Goal: Task Accomplishment & Management: Use online tool/utility

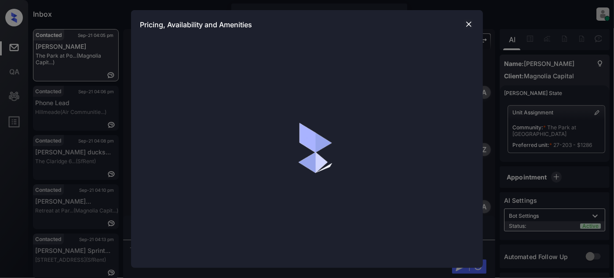
scroll to position [3230, 0]
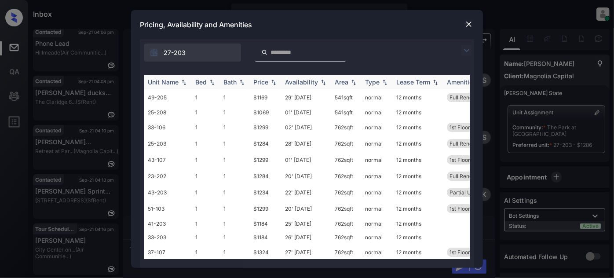
click at [167, 82] on div "Unit Name" at bounding box center [163, 81] width 31 height 7
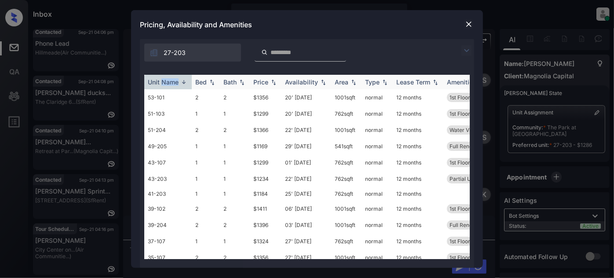
click at [167, 82] on div "Unit Name" at bounding box center [163, 81] width 31 height 7
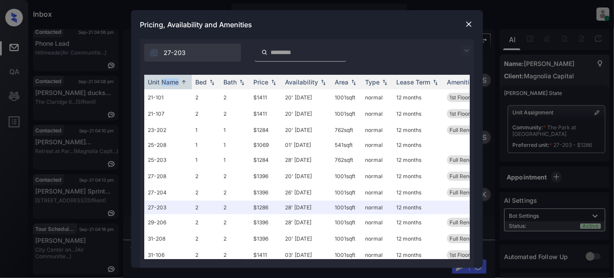
click at [469, 24] on img at bounding box center [468, 24] width 9 height 9
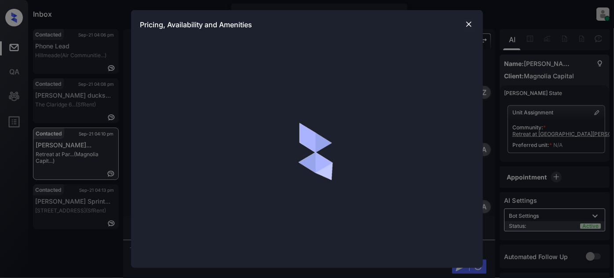
scroll to position [604, 0]
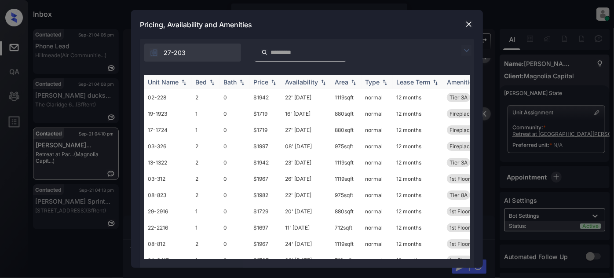
click at [256, 82] on div "Price" at bounding box center [260, 81] width 15 height 7
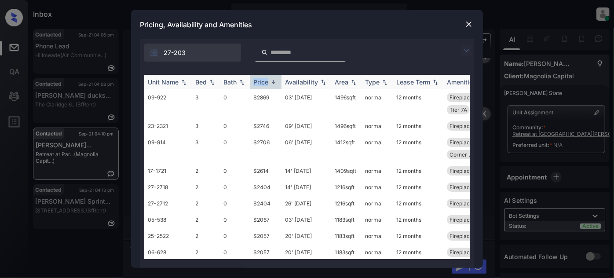
click at [256, 82] on div "Price" at bounding box center [260, 81] width 15 height 7
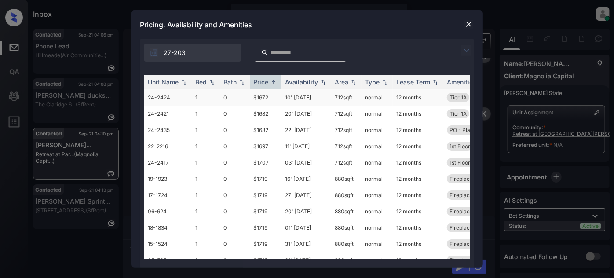
click at [302, 100] on td "10' Sep 25" at bounding box center [306, 97] width 50 height 16
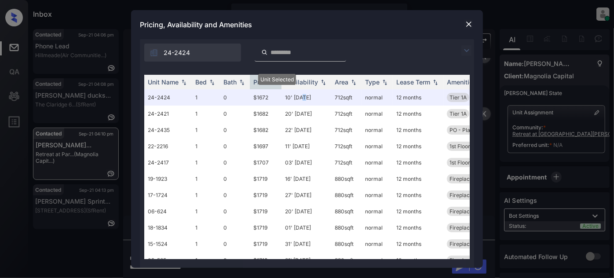
click at [471, 23] on img at bounding box center [468, 24] width 9 height 9
